Goal: Transaction & Acquisition: Download file/media

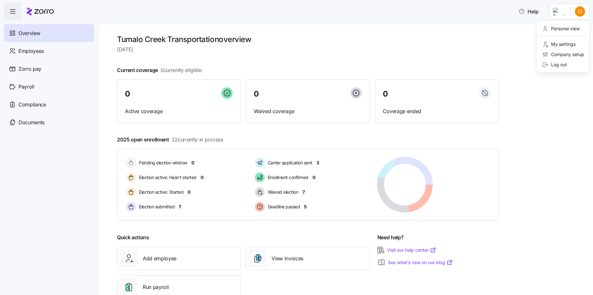
click at [572, 13] on html "Help Overview Employees Zorro pay Payroll Compliance Documents Tumalo Creek Tra…" at bounding box center [296, 145] width 593 height 291
click at [569, 32] on div "Personal view" at bounding box center [562, 28] width 38 height 7
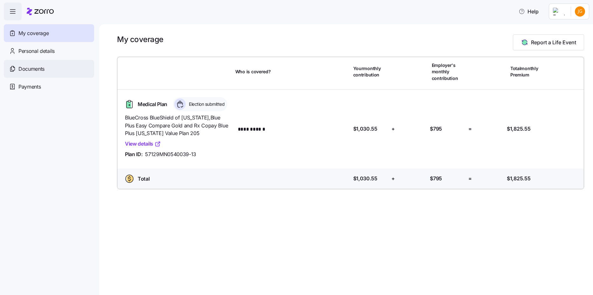
click at [22, 68] on span "Documents" at bounding box center [31, 69] width 26 height 8
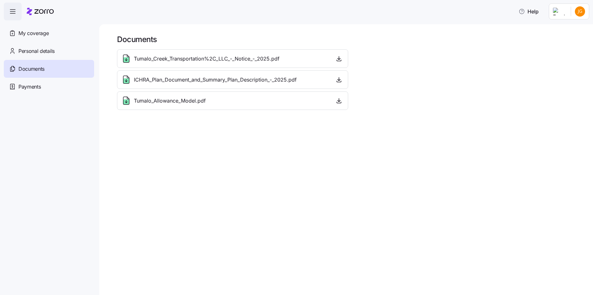
click at [200, 103] on span "Tumalo_Allowance_Model.pdf" at bounding box center [170, 101] width 72 height 8
click at [337, 102] on icon "button" at bounding box center [339, 100] width 6 height 6
